Goal: Transaction & Acquisition: Purchase product/service

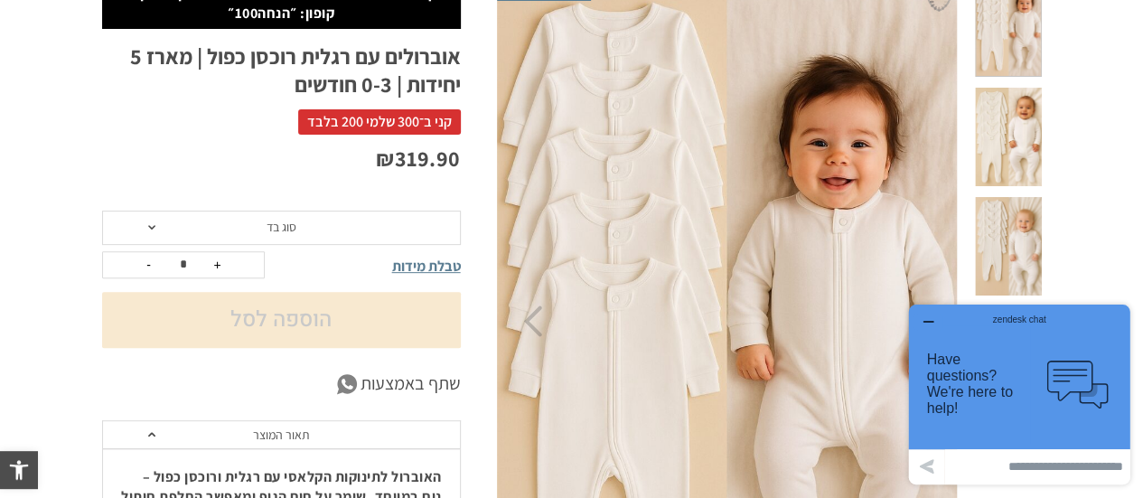
scroll to position [271, 0]
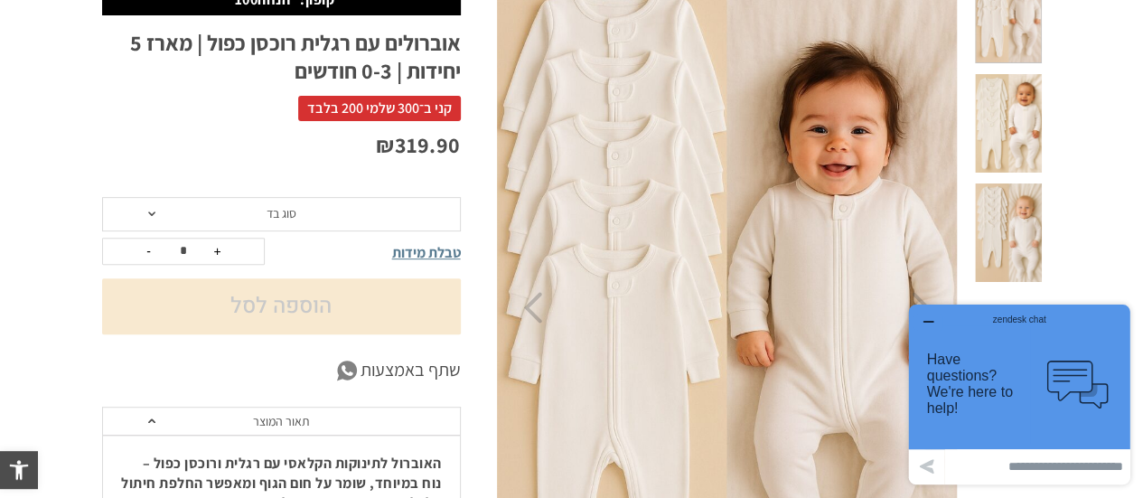
drag, startPoint x: 935, startPoint y: 323, endPoint x: 1857, endPoint y: 604, distance: 964.6
click at [935, 323] on div "zendesk chat" at bounding box center [1019, 316] width 177 height 18
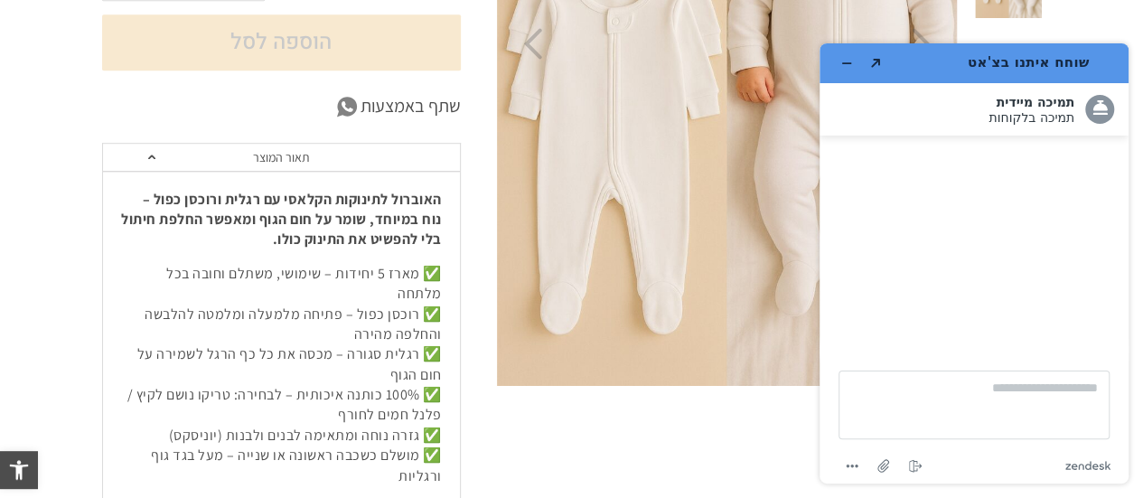
scroll to position [542, 0]
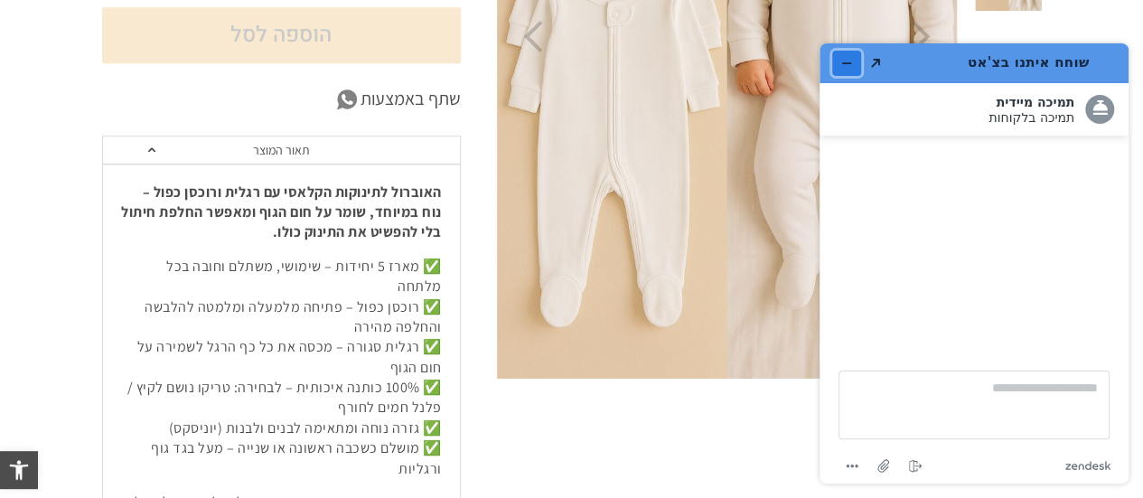
click at [847, 59] on icon "מזער את היישומון" at bounding box center [847, 63] width 13 height 13
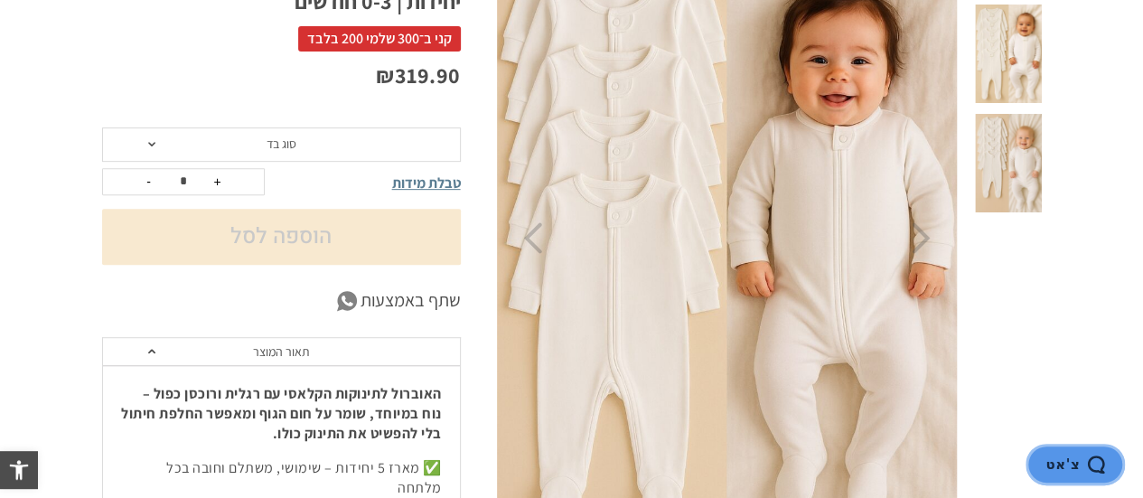
scroll to position [0, 0]
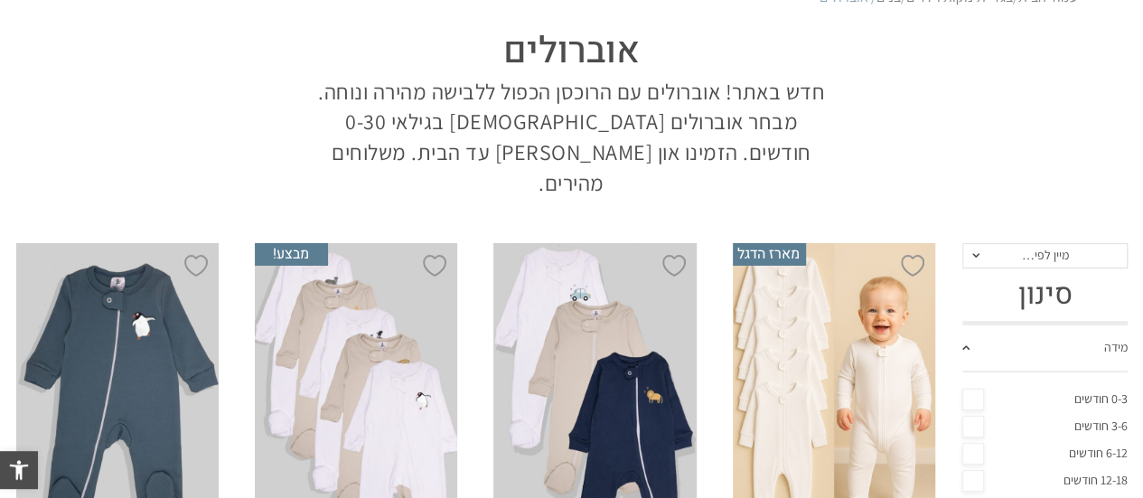
scroll to position [271, 0]
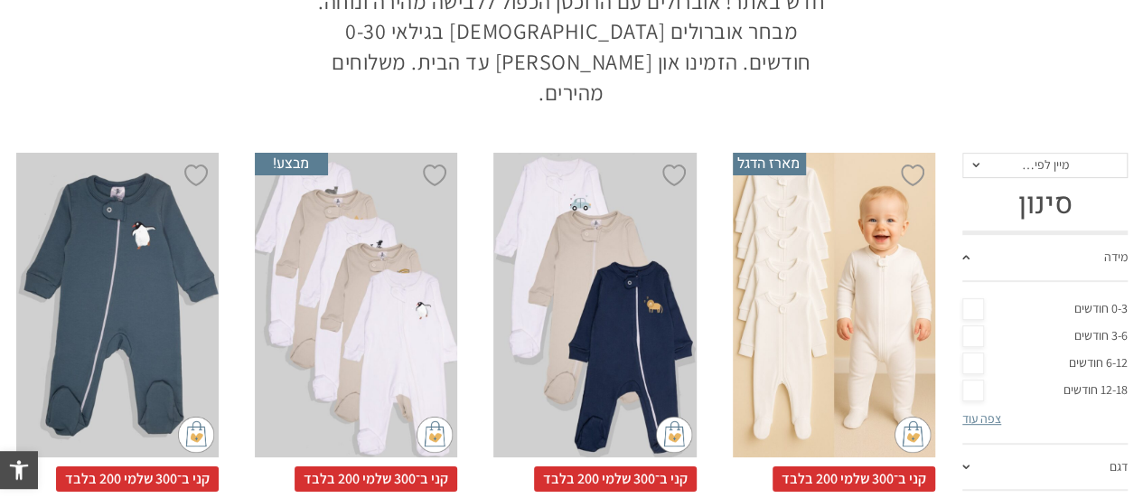
click at [978, 296] on link "0-3 חודשים" at bounding box center [1045, 309] width 165 height 27
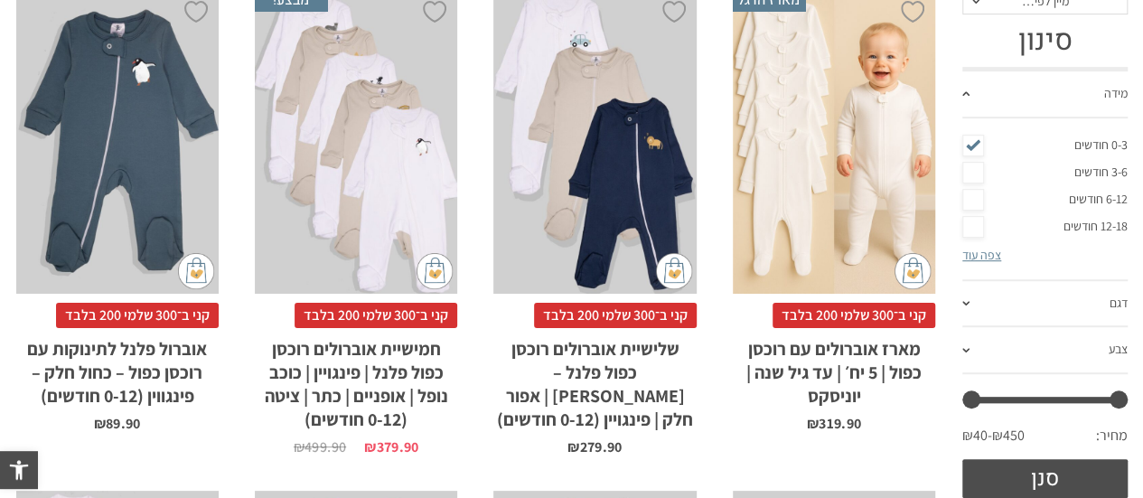
scroll to position [452, 0]
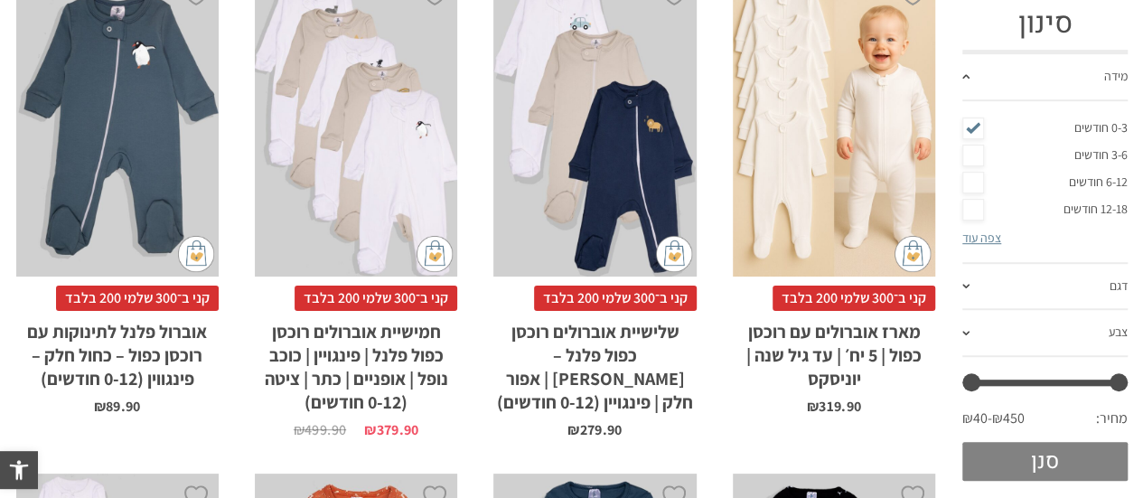
click at [1094, 442] on button "סנן" at bounding box center [1045, 461] width 165 height 39
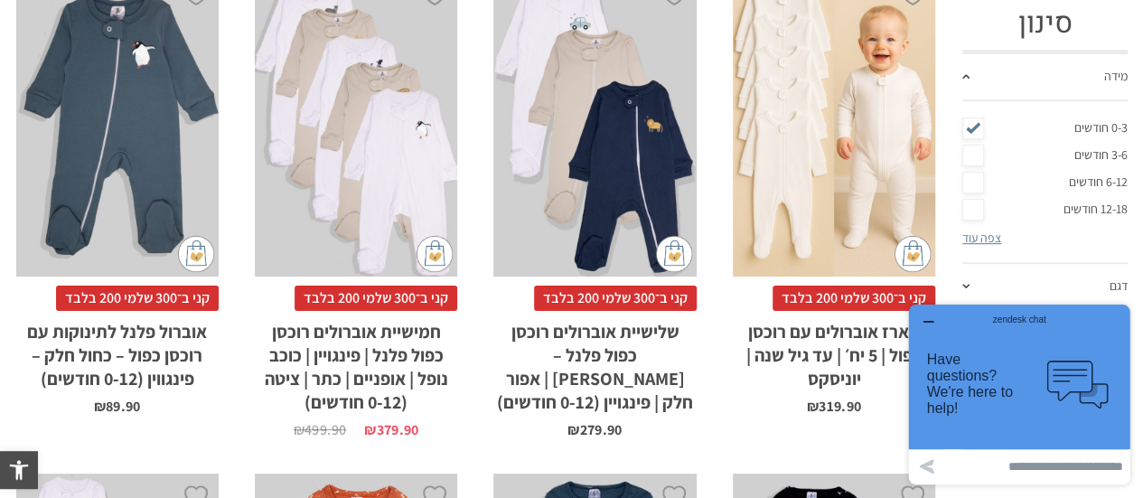
drag, startPoint x: 928, startPoint y: 320, endPoint x: 1831, endPoint y: 617, distance: 950.6
click at [928, 320] on icon "button" at bounding box center [928, 322] width 14 height 14
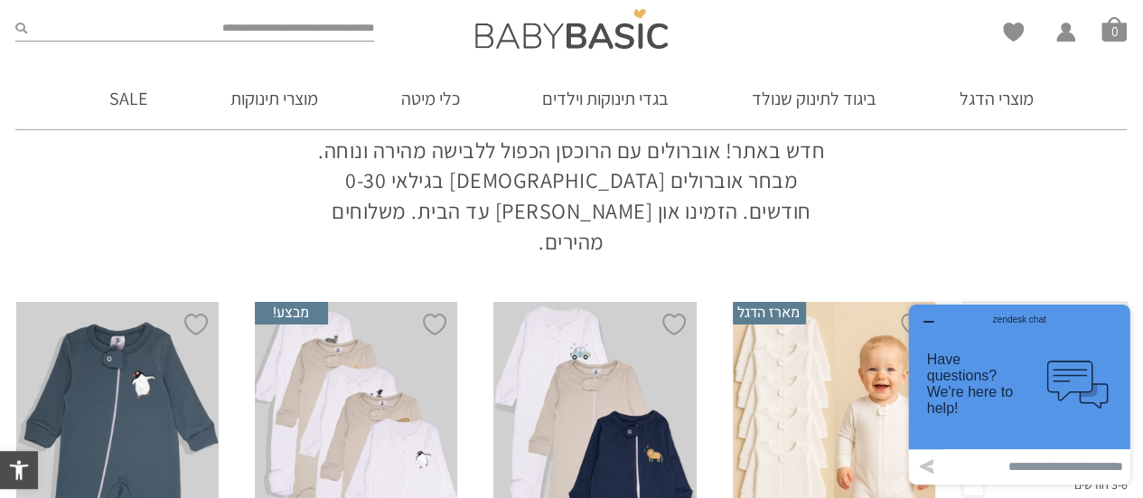
scroll to position [118, 0]
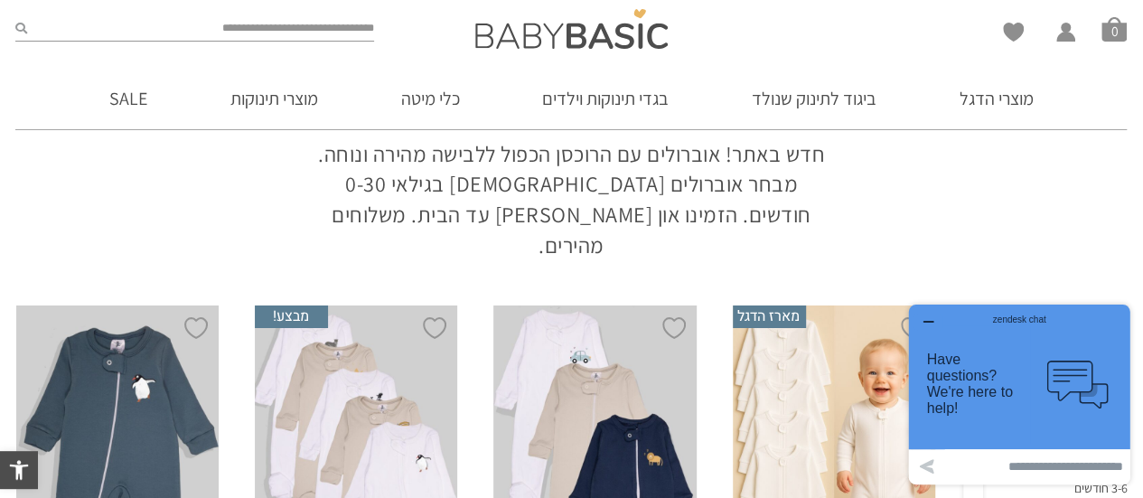
click at [928, 320] on icon "button" at bounding box center [928, 322] width 14 height 14
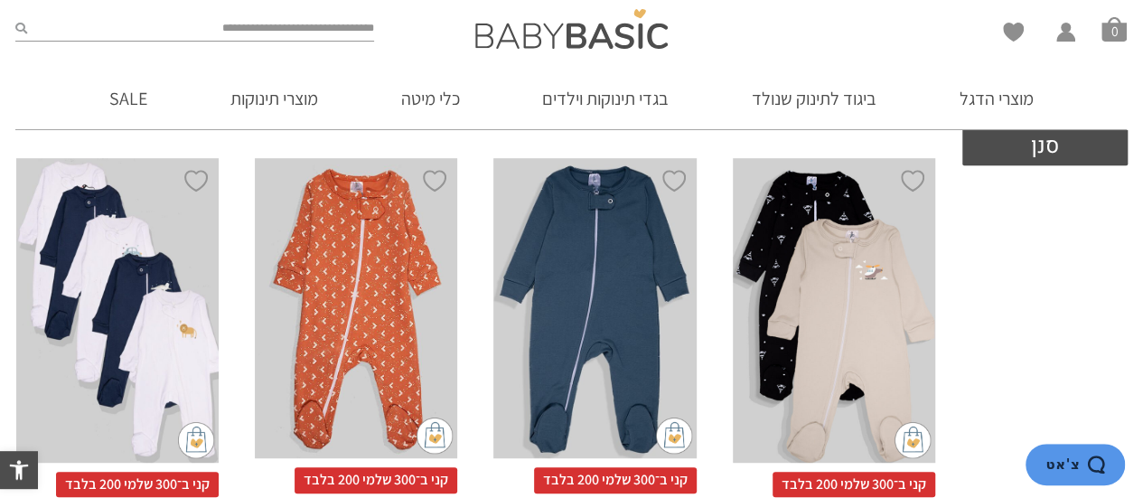
scroll to position [570, 0]
